Goal: Task Accomplishment & Management: Complete application form

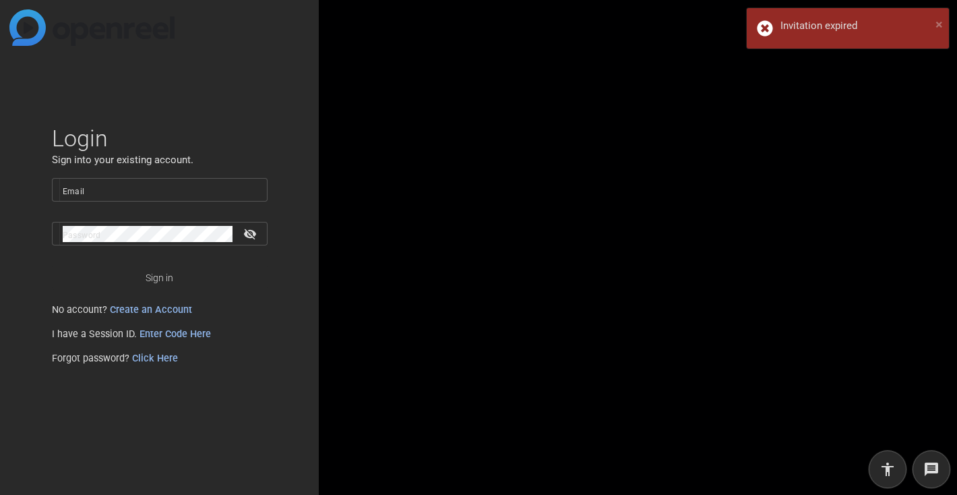
click at [938, 22] on span "×" at bounding box center [938, 24] width 7 height 16
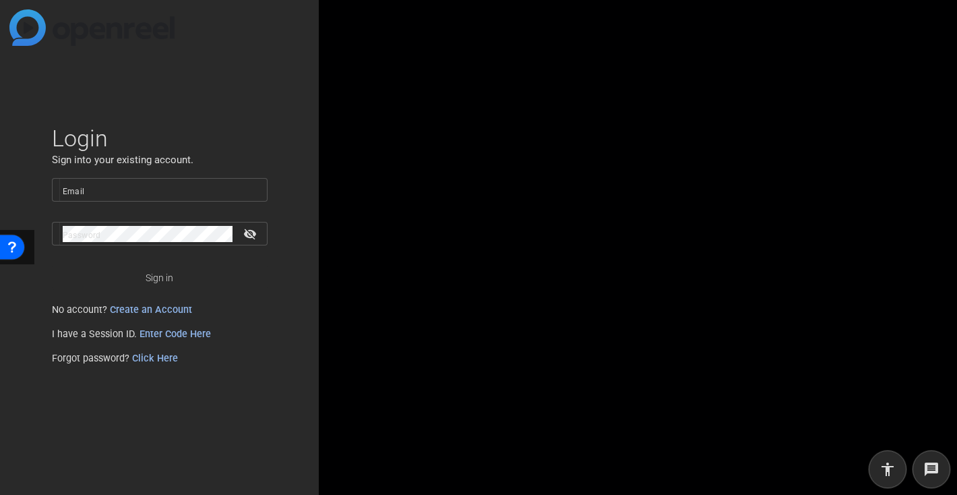
click at [162, 187] on input "Email" at bounding box center [160, 190] width 194 height 16
type input "[EMAIL_ADDRESS][DOMAIN_NAME]"
click at [100, 232] on mat-label "Password" at bounding box center [82, 234] width 38 height 9
click at [172, 277] on span "Sign in" at bounding box center [160, 278] width 28 height 34
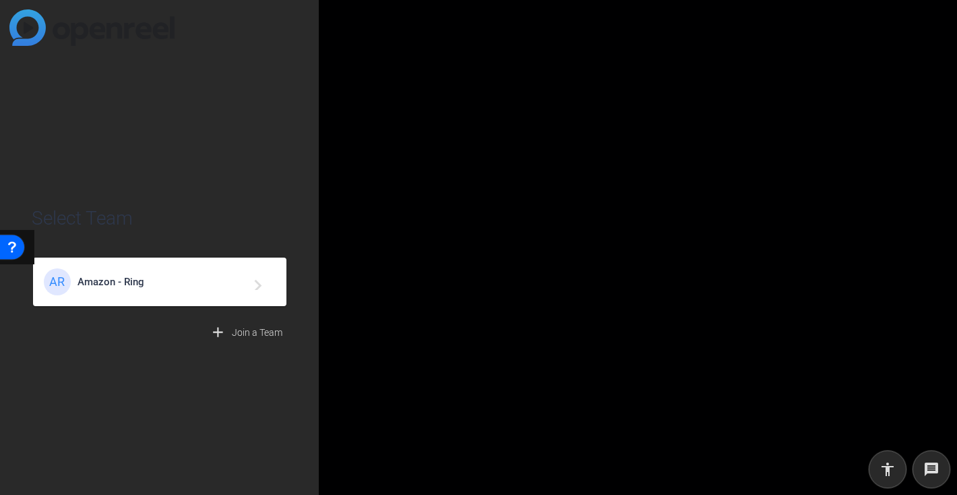
click at [126, 277] on span "Amazon - Ring" at bounding box center [161, 282] width 168 height 12
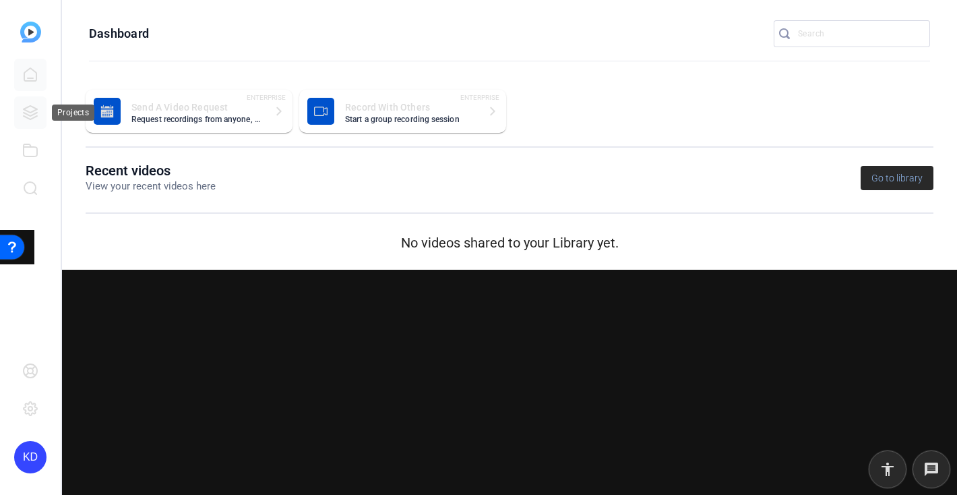
click at [28, 109] on icon at bounding box center [30, 112] width 16 height 16
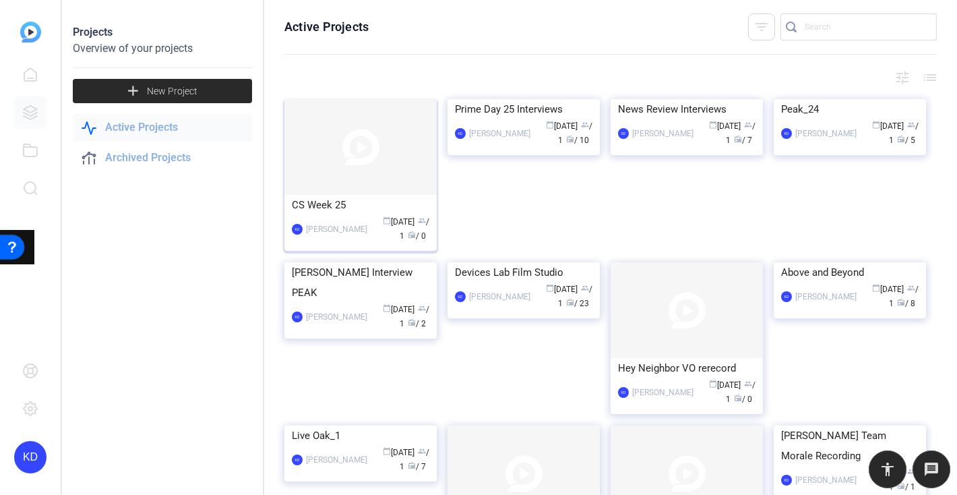
click at [334, 205] on div "CS Week 25" at bounding box center [360, 205] width 137 height 20
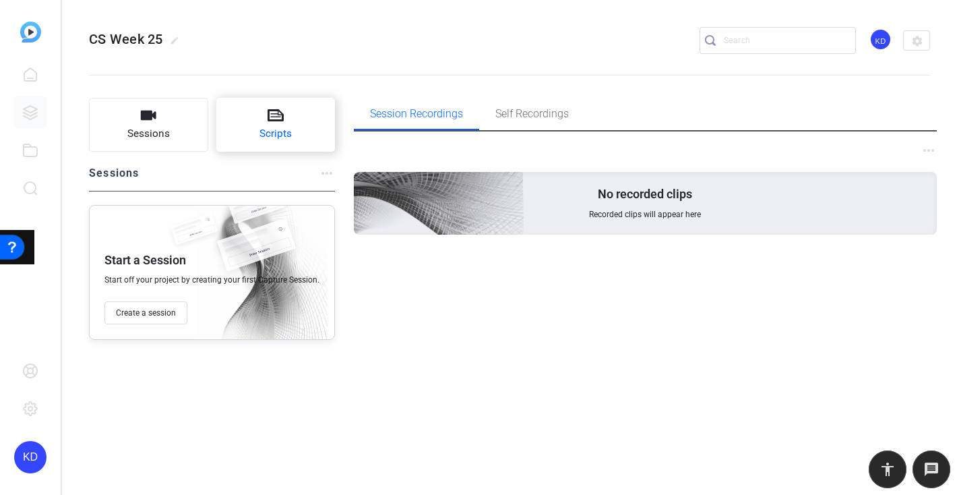
click at [267, 119] on icon at bounding box center [275, 115] width 16 height 12
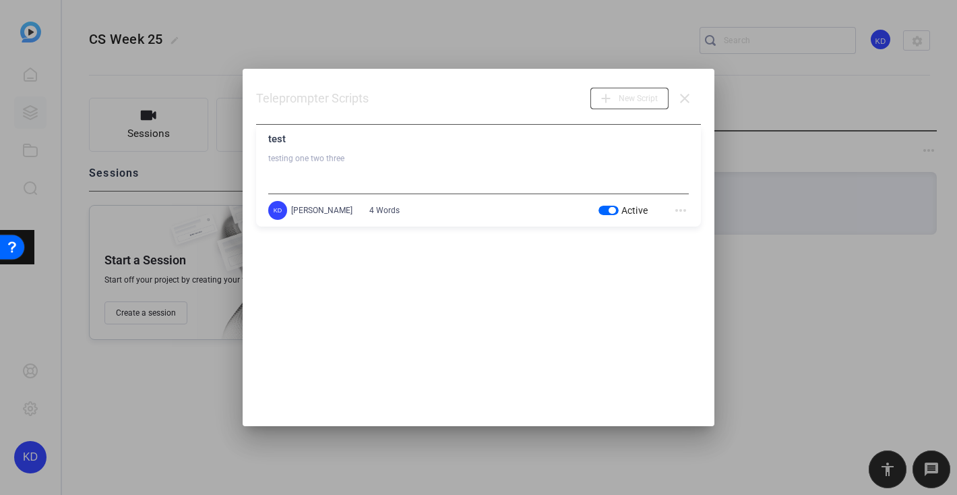
click at [770, 249] on div at bounding box center [478, 247] width 957 height 495
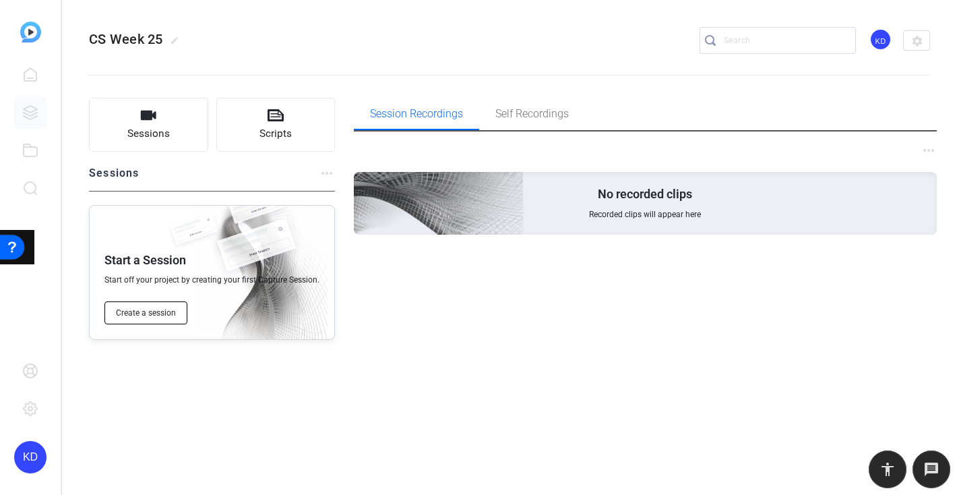
click at [146, 313] on span "Create a session" at bounding box center [146, 312] width 60 height 11
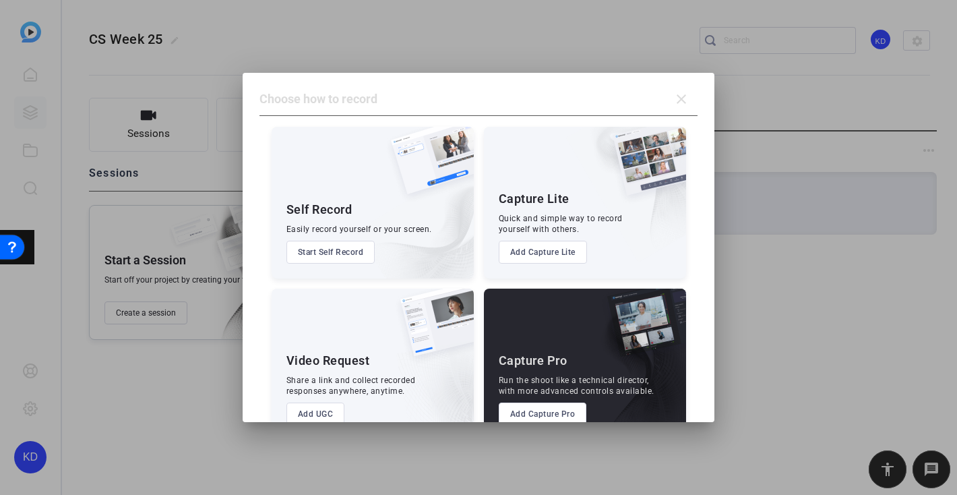
scroll to position [32, 0]
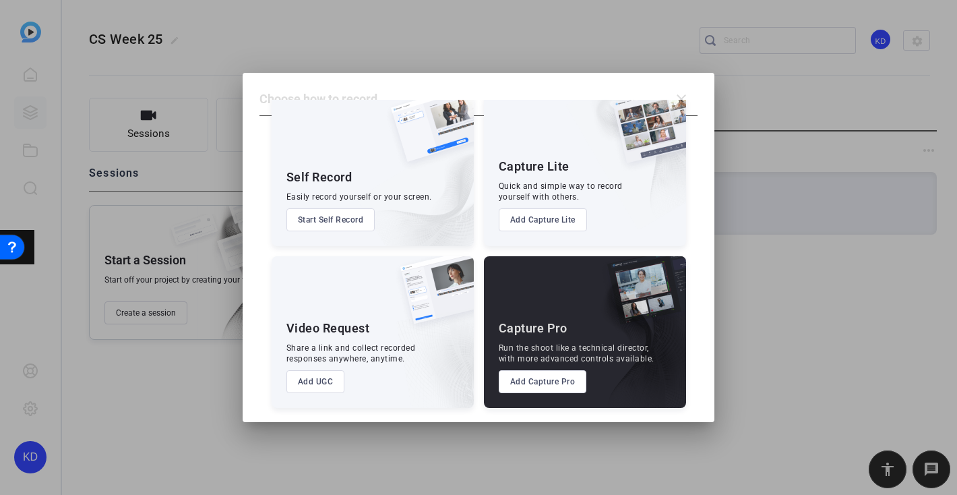
click at [309, 377] on button "Add UGC" at bounding box center [315, 381] width 59 height 23
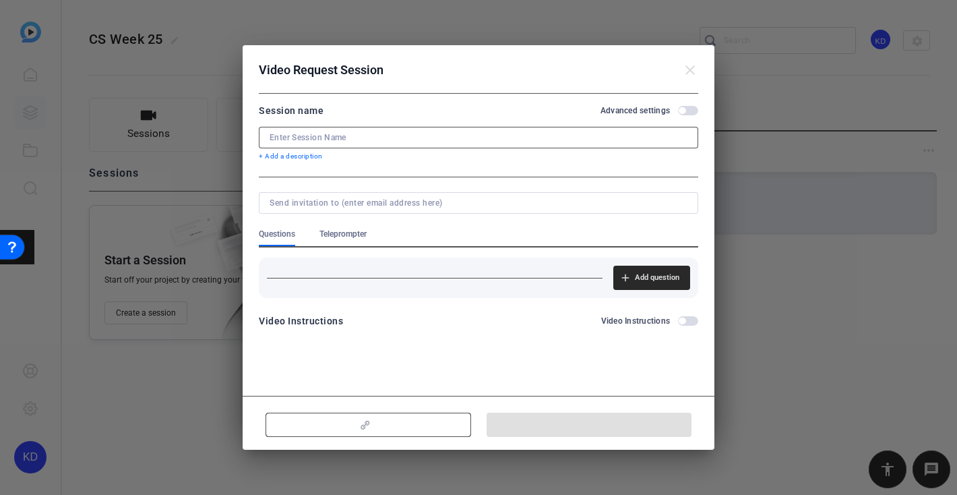
click at [356, 134] on input at bounding box center [478, 137] width 418 height 11
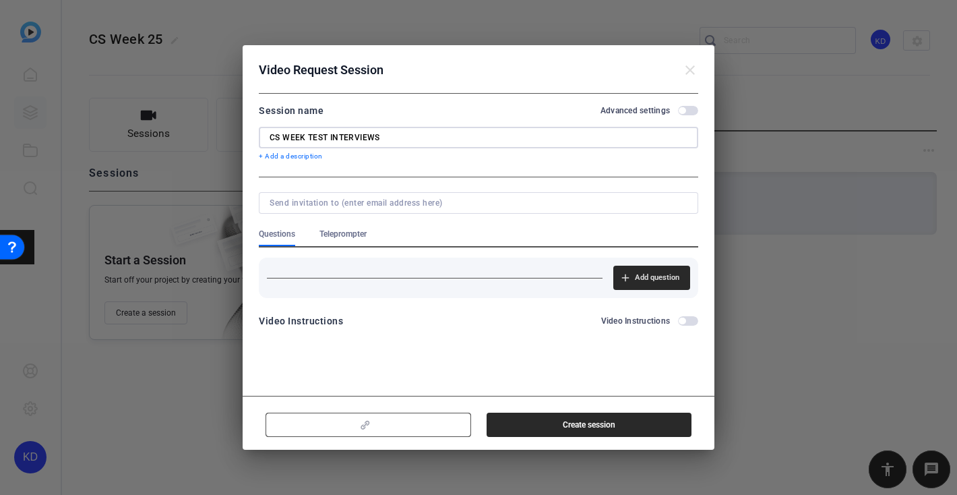
type input "CS WEEK TEST INTERVIEWS"
click at [693, 110] on span "button" at bounding box center [688, 110] width 20 height 9
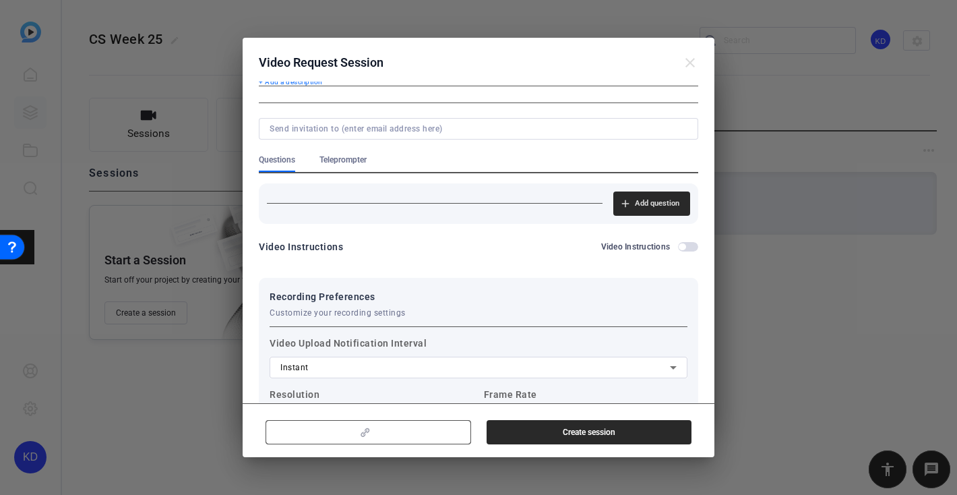
scroll to position [49, 0]
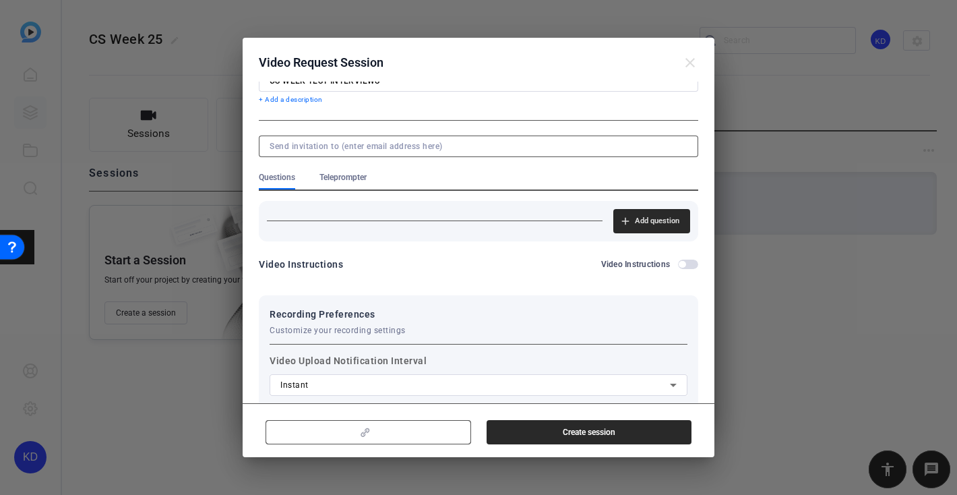
click at [422, 148] on input at bounding box center [475, 146] width 412 height 11
type input "b"
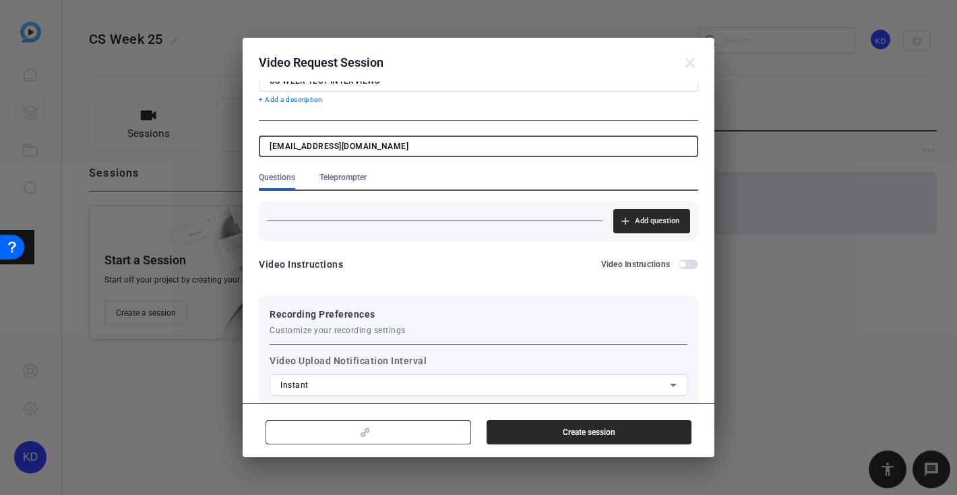
type input "[EMAIL_ADDRESS][DOMAIN_NAME]"
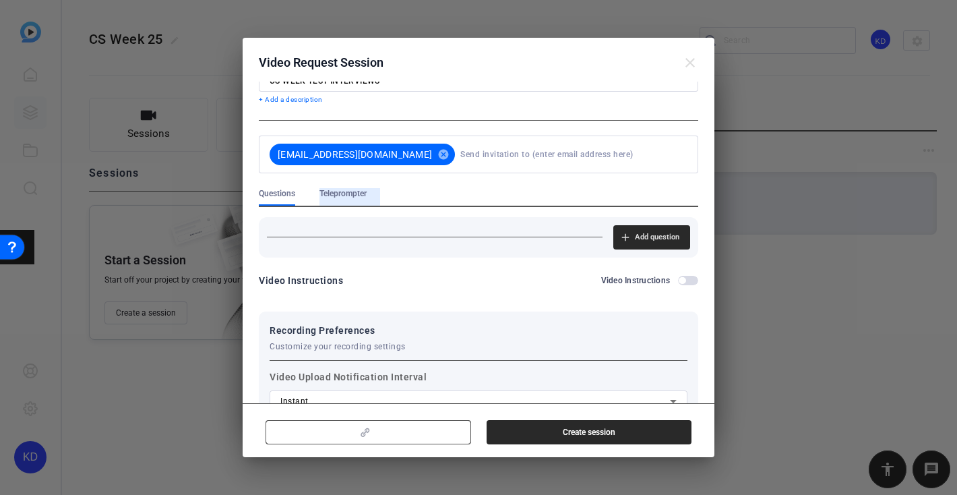
click at [353, 177] on form "Session name Advanced settings CS WEEK TEST INTERVIEWS + Add a description [EMA…" at bounding box center [478, 308] width 439 height 525
click at [352, 192] on span "Teleprompter" at bounding box center [342, 193] width 47 height 11
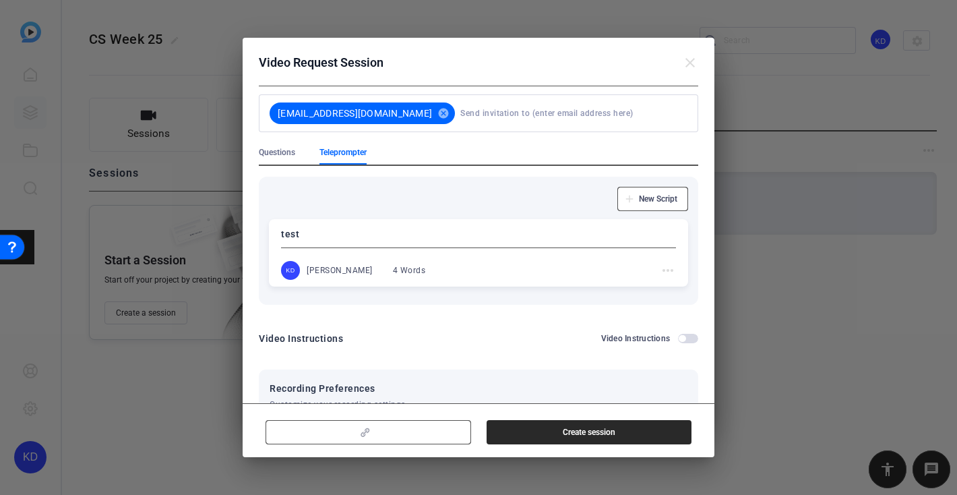
scroll to position [88, 0]
click at [667, 268] on mat-icon "more_horiz" at bounding box center [668, 272] width 16 height 16
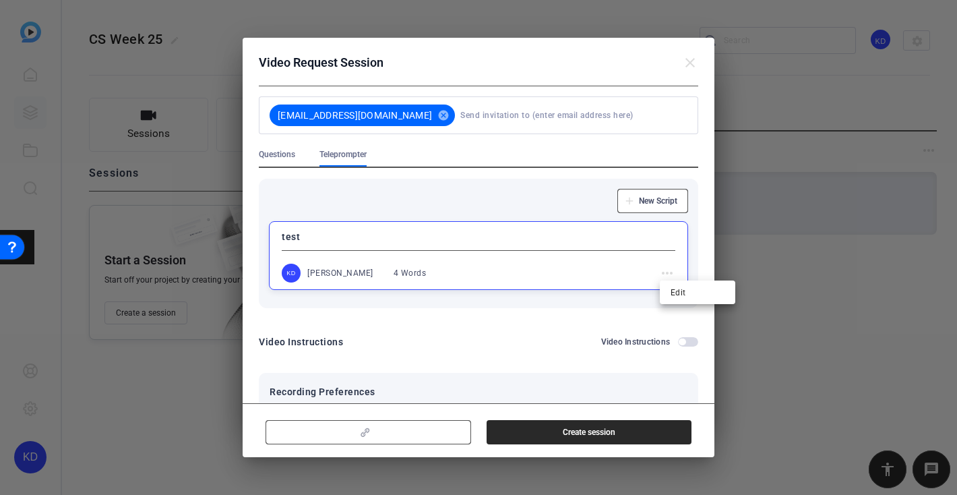
click at [557, 205] on div at bounding box center [478, 247] width 957 height 495
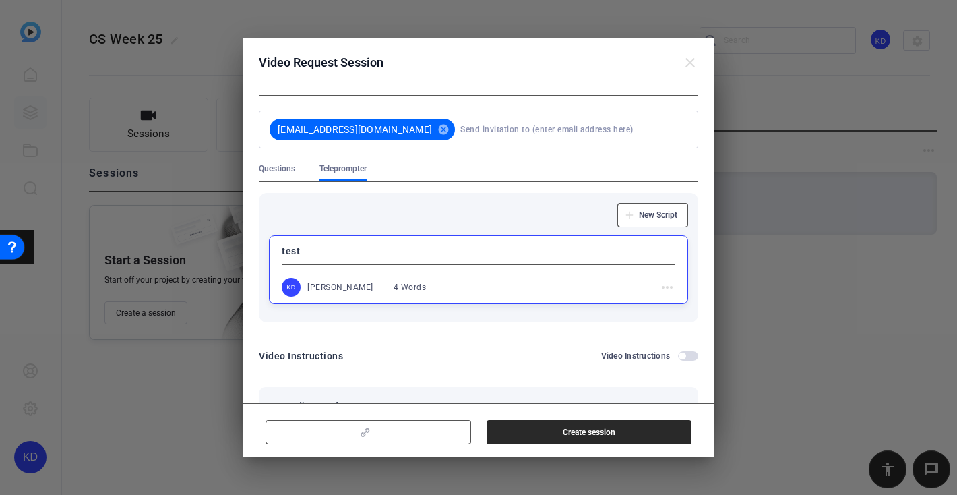
scroll to position [57, 0]
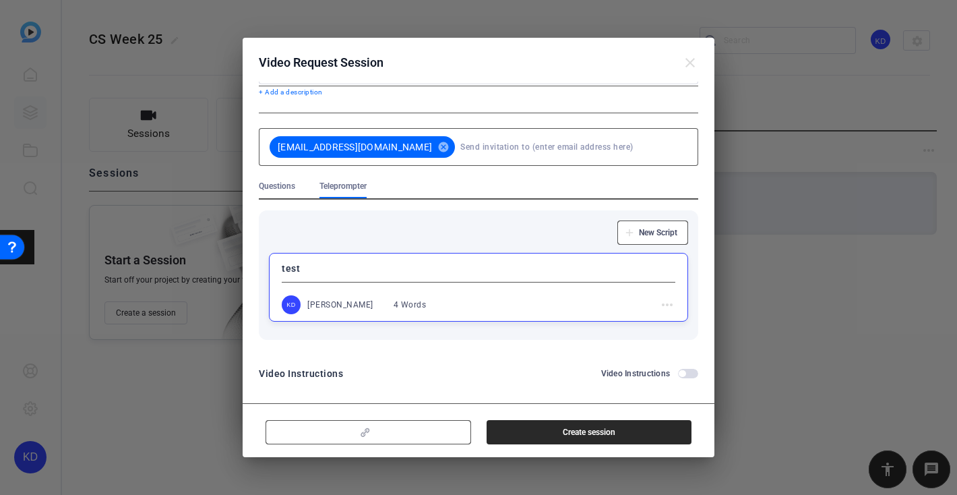
click at [493, 148] on input at bounding box center [571, 146] width 222 height 27
type input "g"
click at [460, 146] on input at bounding box center [571, 146] width 222 height 27
paste input "[EMAIL_ADDRESS][DOMAIN_NAME]"
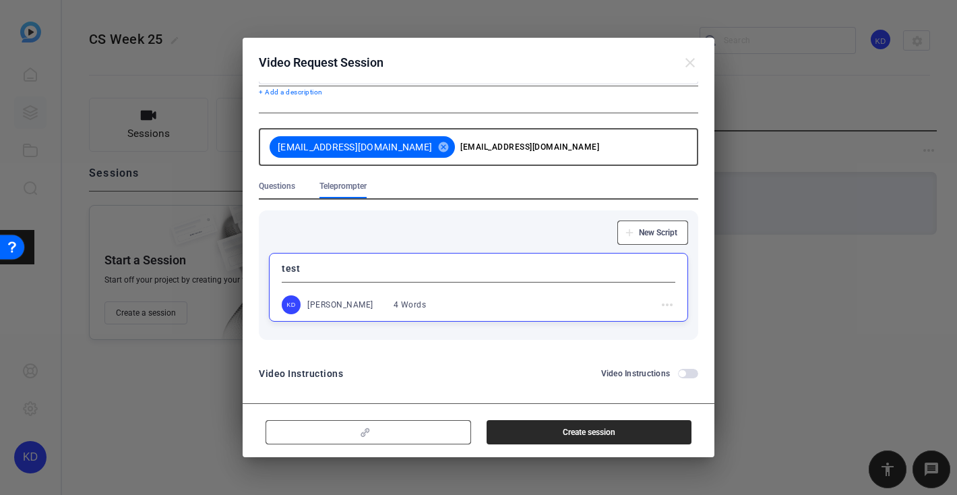
type input "[EMAIL_ADDRESS][DOMAIN_NAME]"
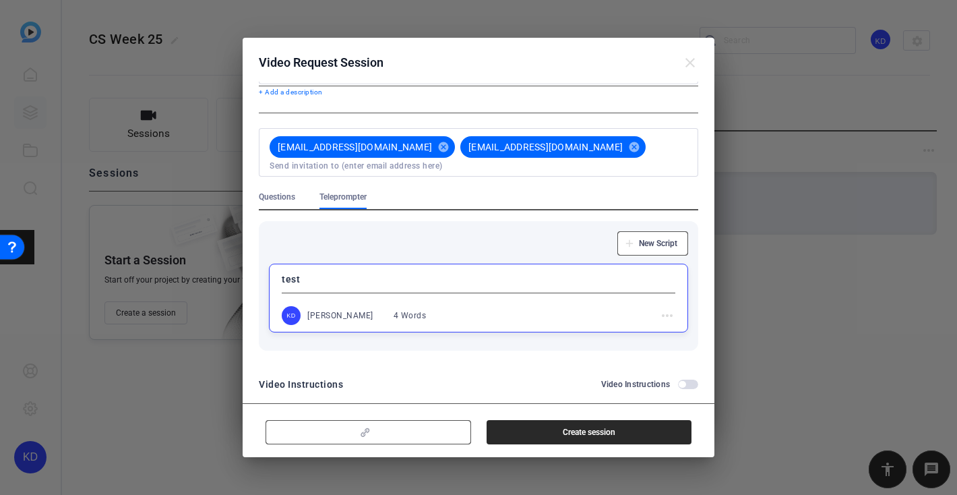
click at [461, 191] on div "Questions Teleprompter" at bounding box center [478, 200] width 439 height 18
click at [275, 191] on span "Questions" at bounding box center [277, 196] width 36 height 11
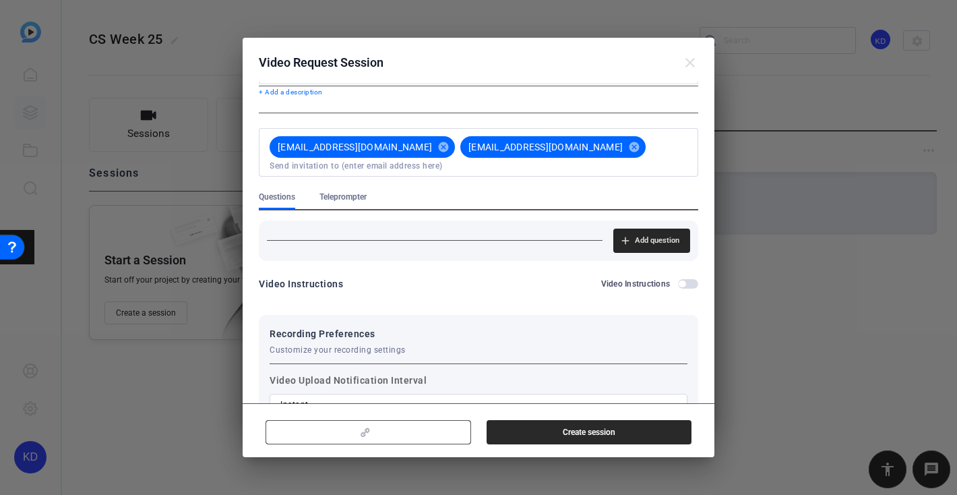
click at [636, 235] on span "Add question" at bounding box center [657, 240] width 44 height 11
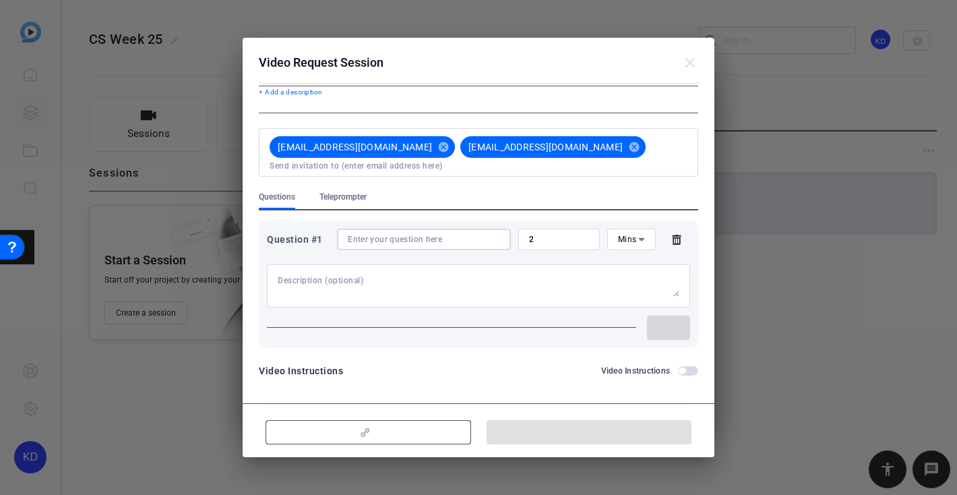
click at [444, 234] on input at bounding box center [424, 239] width 152 height 11
drag, startPoint x: 530, startPoint y: 226, endPoint x: 504, endPoint y: 226, distance: 25.6
click at [504, 228] on div "Question #1 2 Mins" at bounding box center [478, 239] width 423 height 22
type input "1"
click at [416, 234] on input at bounding box center [424, 239] width 152 height 11
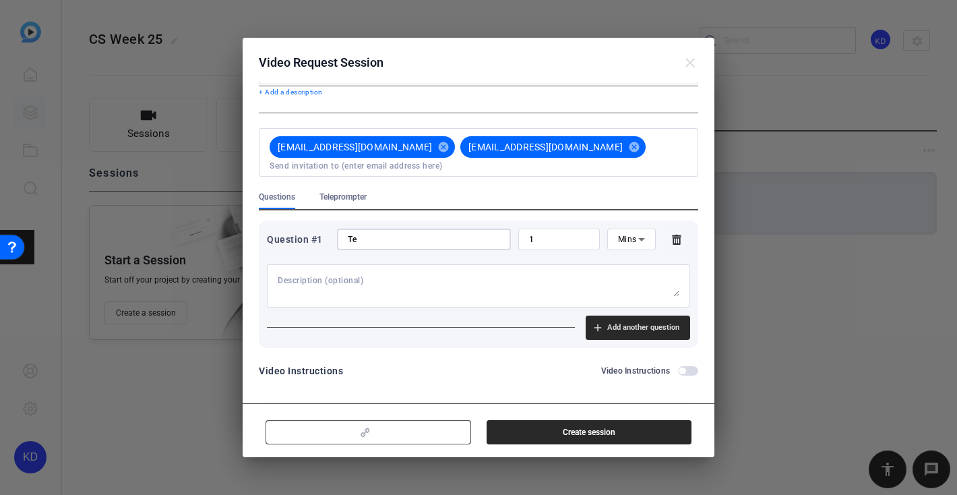
type input "T"
type input "What makes a CS worker valuable?"
click at [464, 275] on textarea at bounding box center [479, 286] width 402 height 22
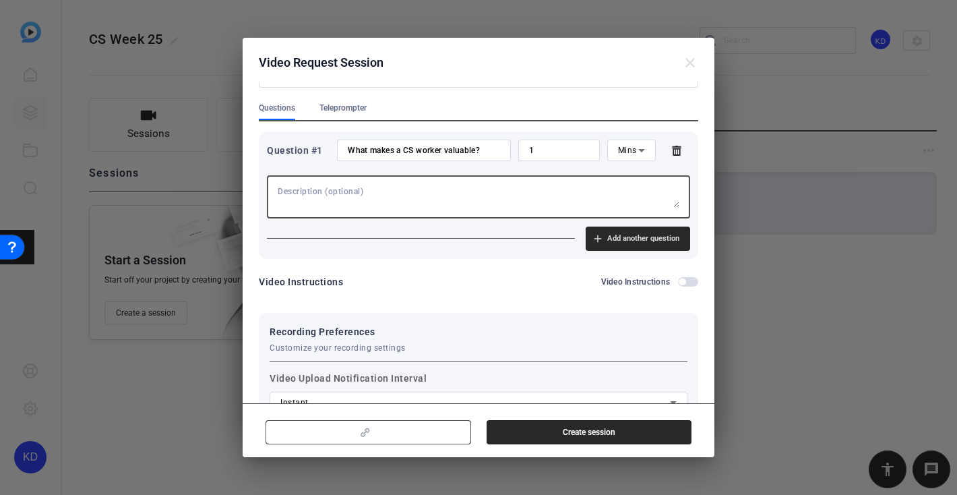
scroll to position [166, 0]
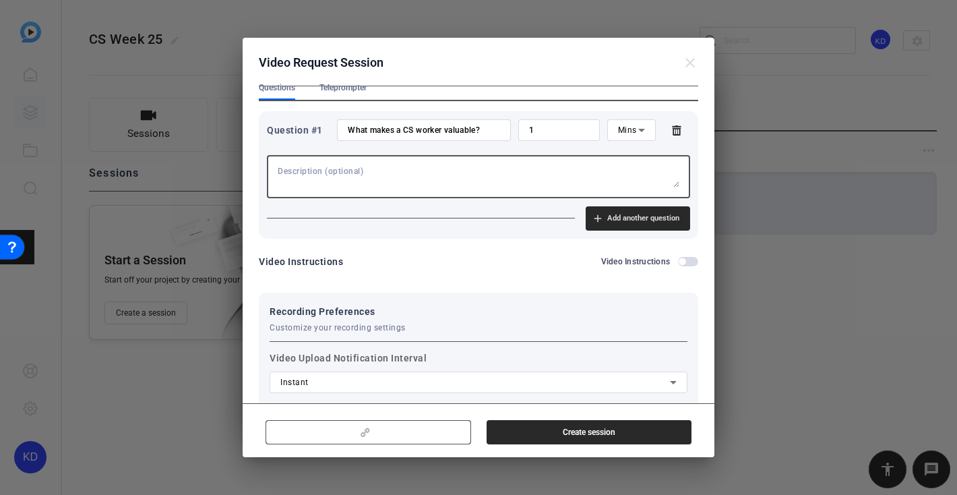
click at [688, 257] on span "button" at bounding box center [688, 261] width 20 height 9
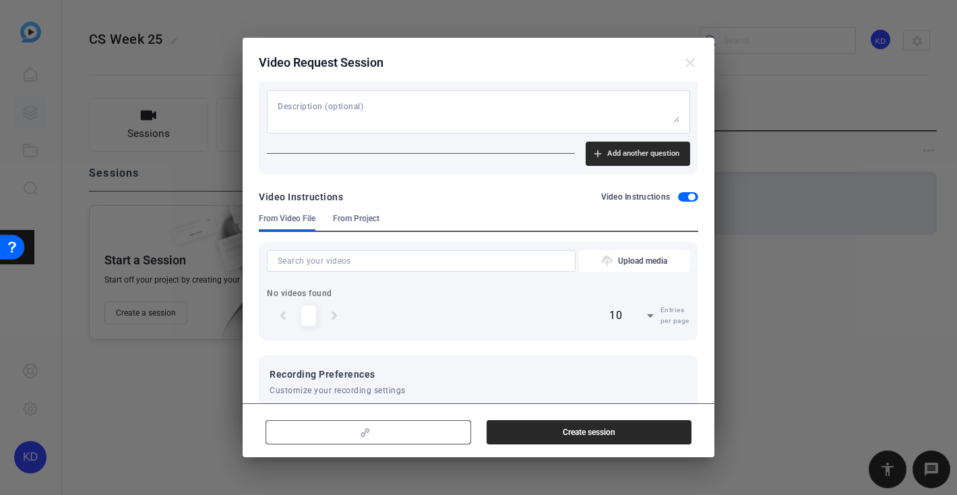
scroll to position [227, 0]
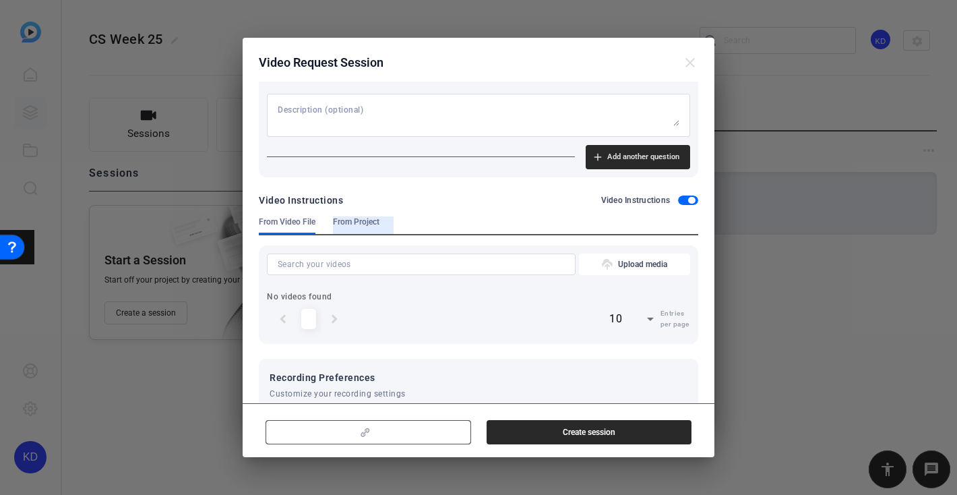
click at [358, 216] on span "From Project" at bounding box center [356, 221] width 46 height 11
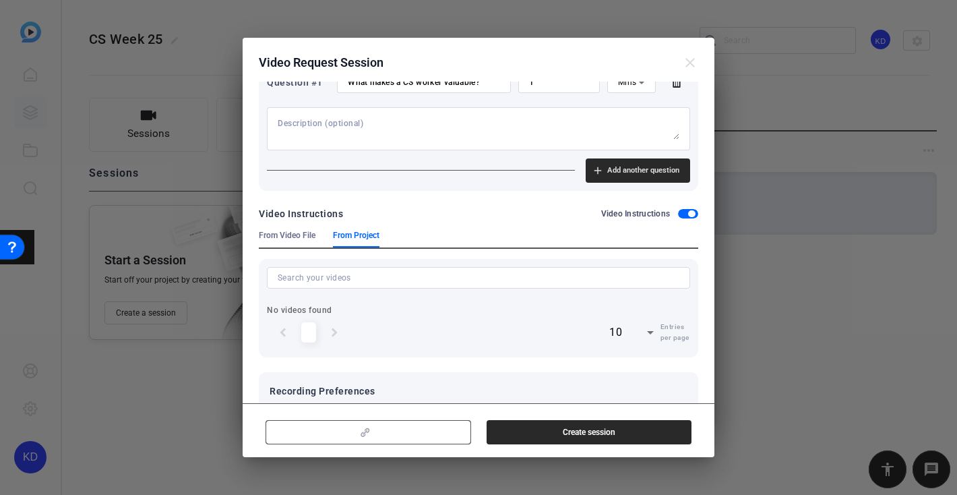
scroll to position [183, 0]
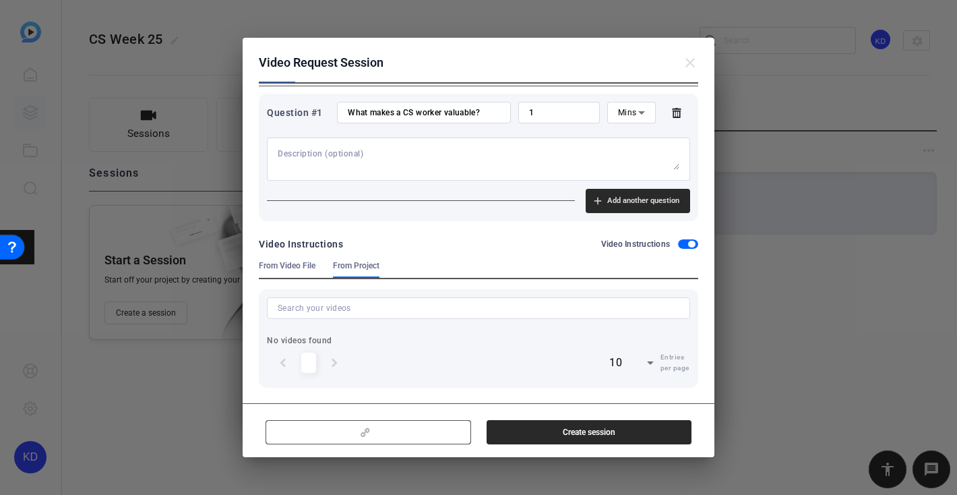
click at [691, 241] on span "button" at bounding box center [691, 244] width 7 height 7
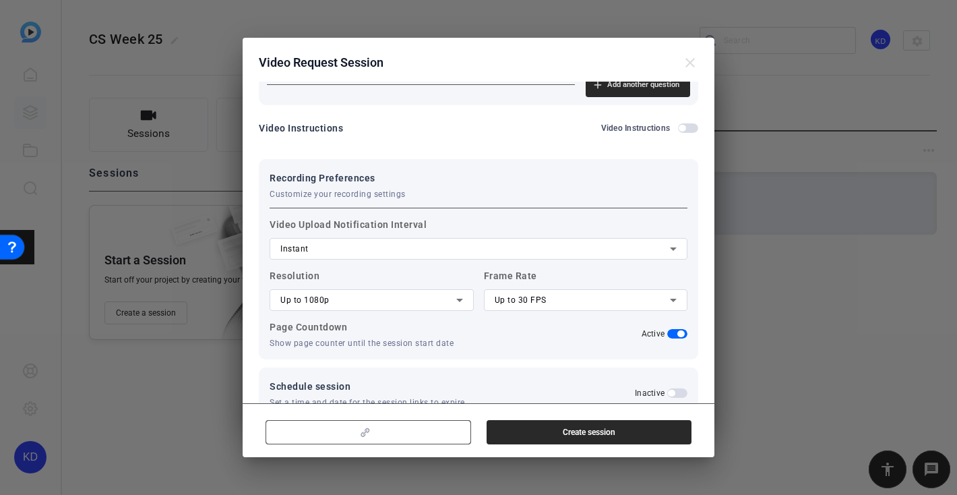
scroll to position [319, 0]
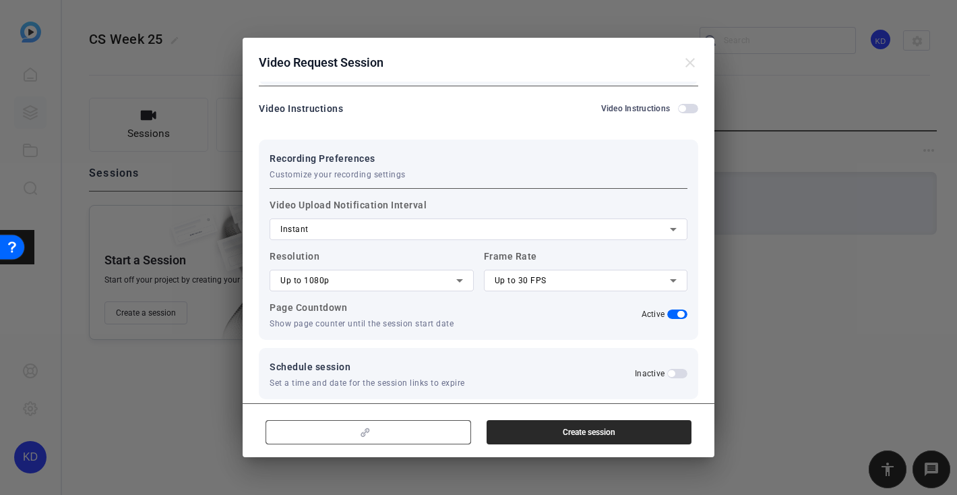
click at [400, 222] on div "Instant" at bounding box center [474, 229] width 389 height 16
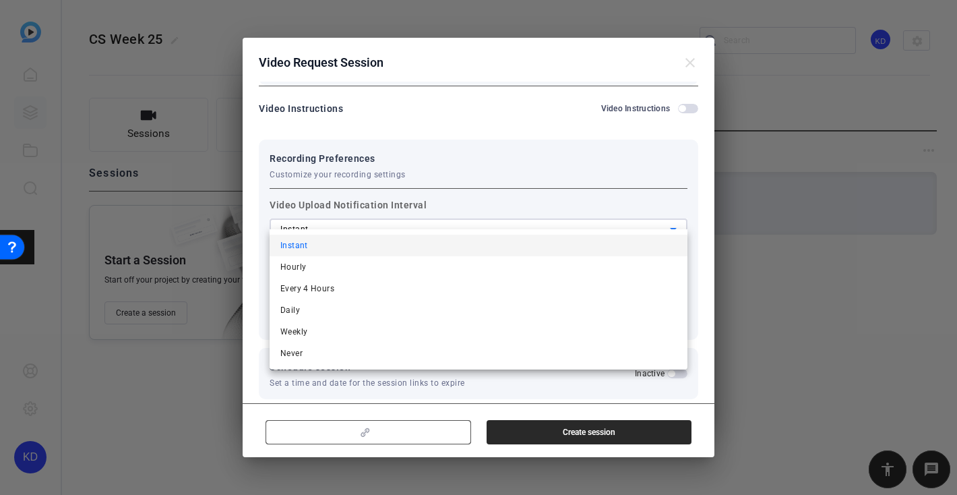
click at [400, 222] on div at bounding box center [478, 247] width 957 height 495
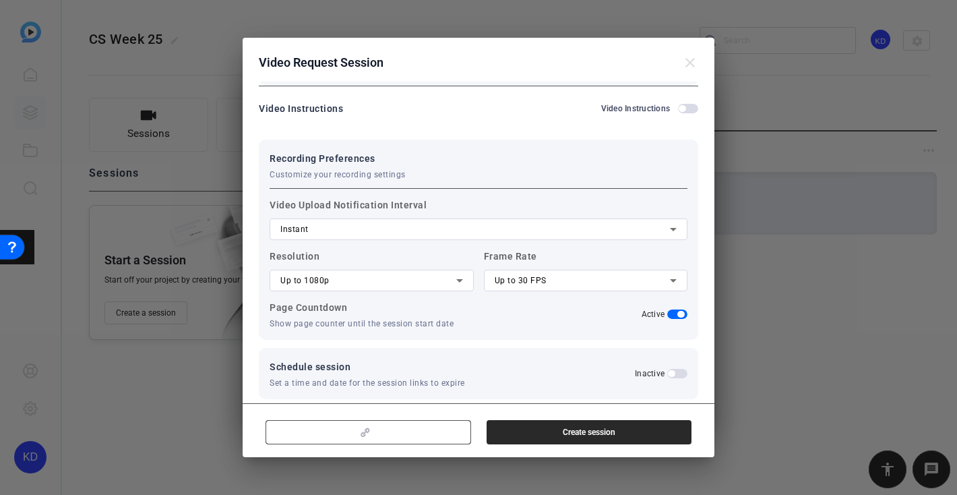
click at [597, 428] on span "Create session" at bounding box center [589, 431] width 53 height 11
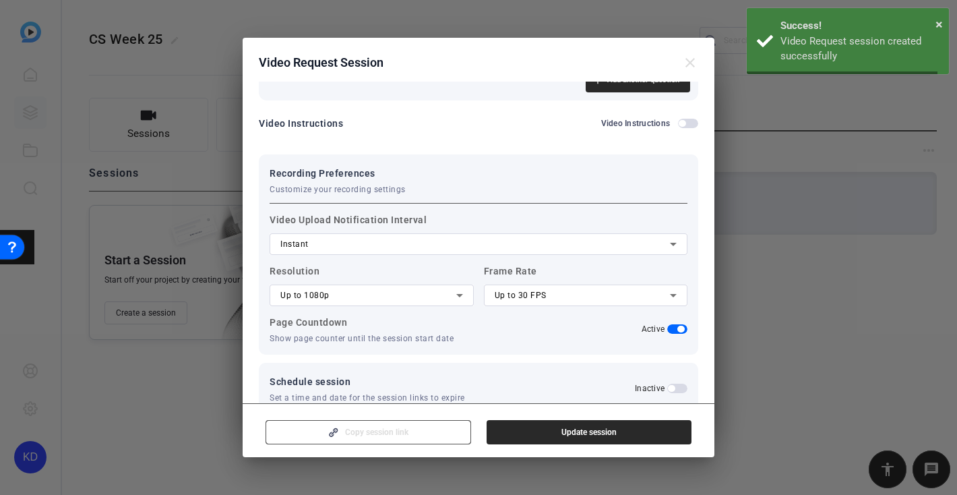
scroll to position [44, 0]
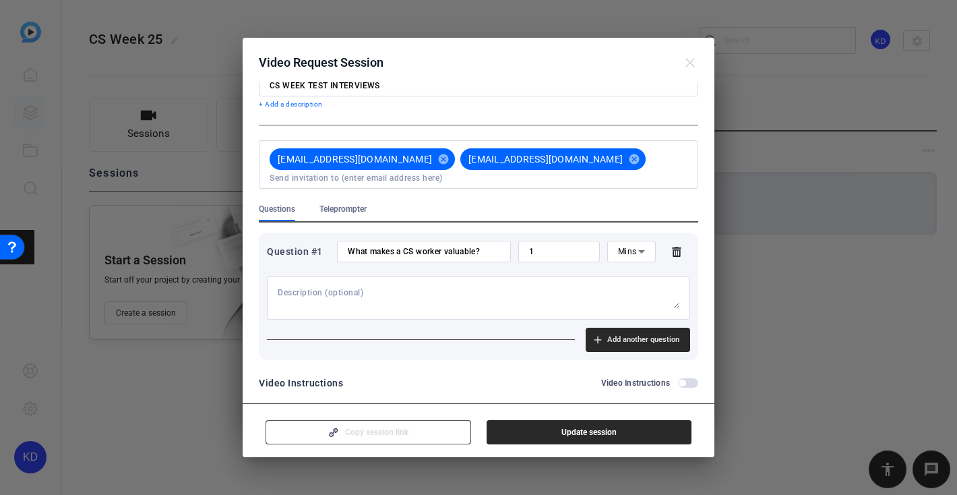
click at [691, 59] on mat-icon "close" at bounding box center [690, 63] width 16 height 16
